Goal: Connect with others: Connect with others

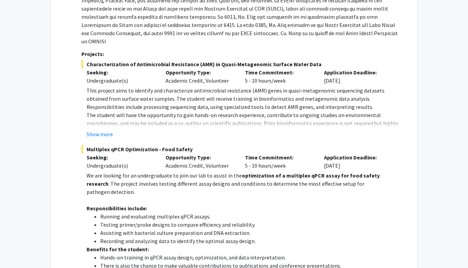
scroll to position [145, 0]
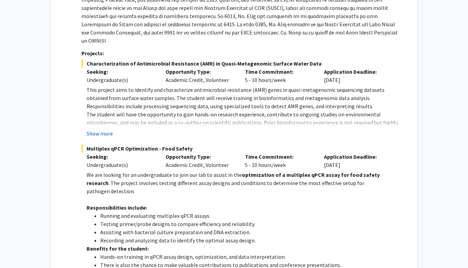
click at [103, 130] on button "Show more" at bounding box center [100, 134] width 26 height 8
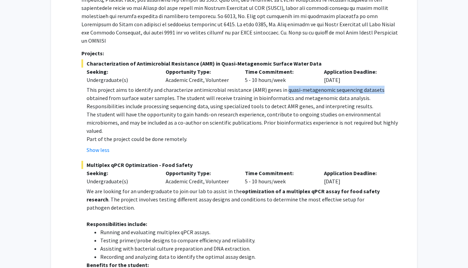
drag, startPoint x: 280, startPoint y: 81, endPoint x: 373, endPoint y: 82, distance: 93.4
click at [373, 86] on p "This project aims to identify and characterize antimicrobial resistance (AMR) g…" at bounding box center [245, 98] width 317 height 25
copy p "quasi-metagenomic sequencing datasets"
click at [226, 146] on div "Show less" at bounding box center [245, 150] width 317 height 8
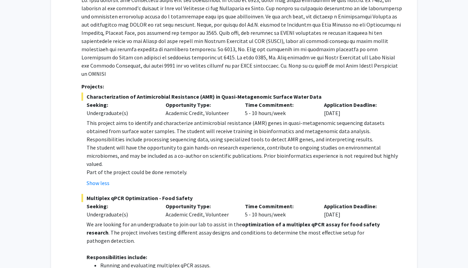
scroll to position [115, 0]
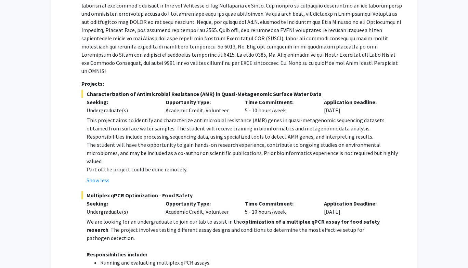
click at [244, 66] on p at bounding box center [242, 34] width 322 height 82
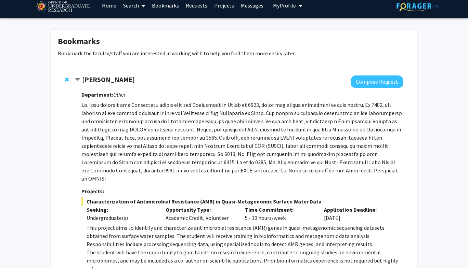
scroll to position [0, 0]
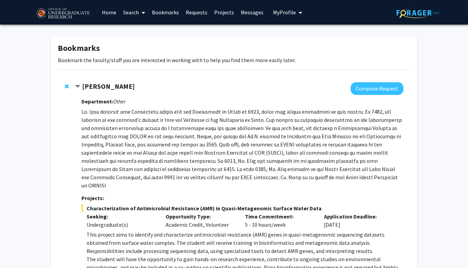
click at [97, 88] on strong "[PERSON_NAME]" at bounding box center [108, 86] width 53 height 9
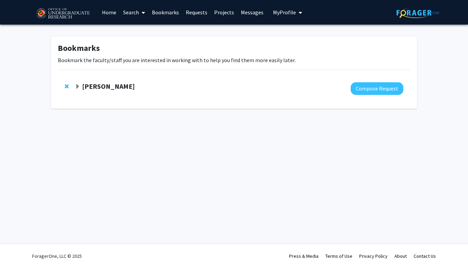
click at [97, 88] on strong "[PERSON_NAME]" at bounding box center [108, 86] width 53 height 9
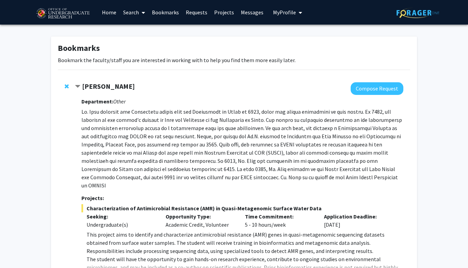
scroll to position [154, 0]
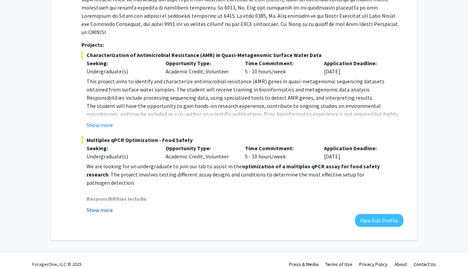
click at [101, 206] on button "Show more" at bounding box center [100, 210] width 26 height 8
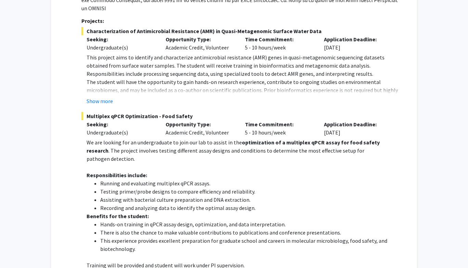
scroll to position [244, 0]
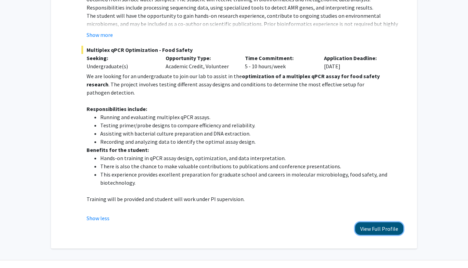
click at [369, 223] on button "View Full Profile" at bounding box center [379, 229] width 48 height 13
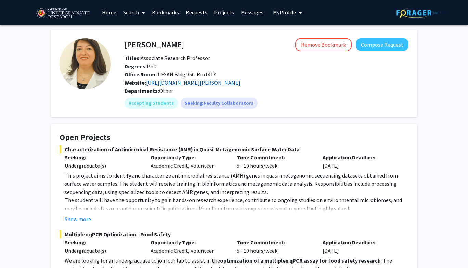
click at [223, 83] on link "https://jifsan.umd.edu/about/people/faculty/magaly" at bounding box center [193, 82] width 94 height 7
